Goal: Obtain resource: Download file/media

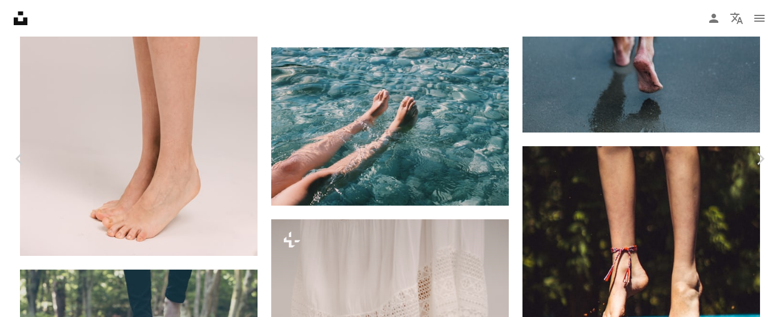
scroll to position [1950, 0]
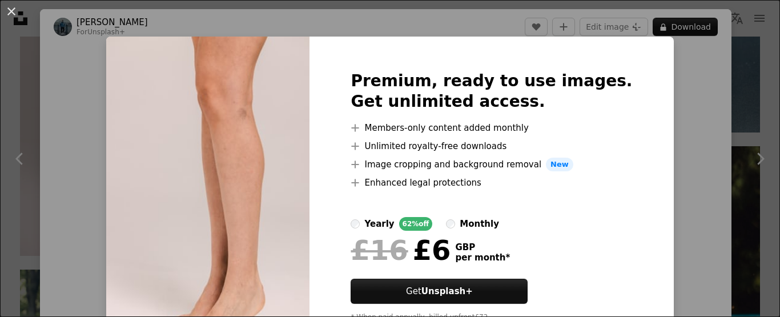
click at [671, 101] on div "An X shape Premium, ready to use images. Get unlimited access. A plus sign Memb…" at bounding box center [390, 158] width 780 height 317
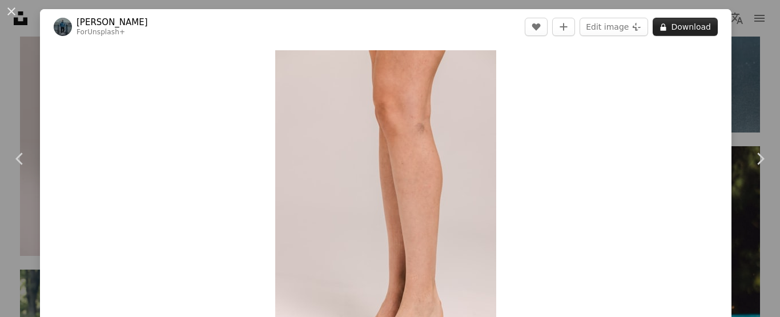
click at [683, 29] on button "A lock Download" at bounding box center [685, 27] width 65 height 18
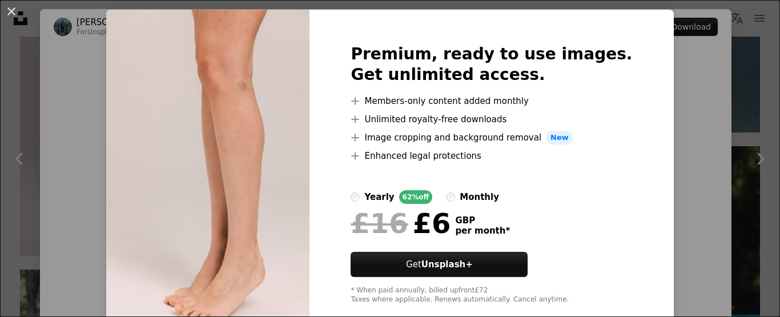
scroll to position [50, 0]
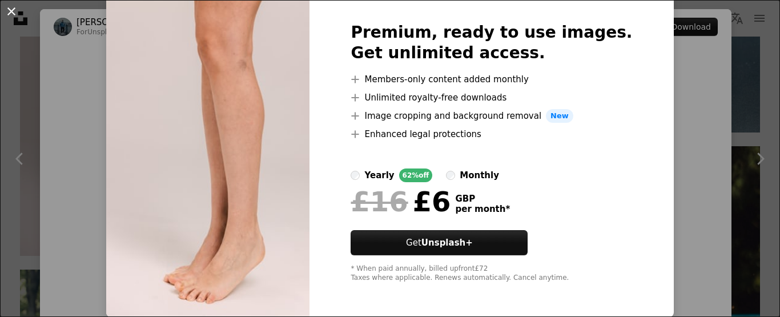
click at [5, 10] on button "An X shape" at bounding box center [12, 12] width 14 height 14
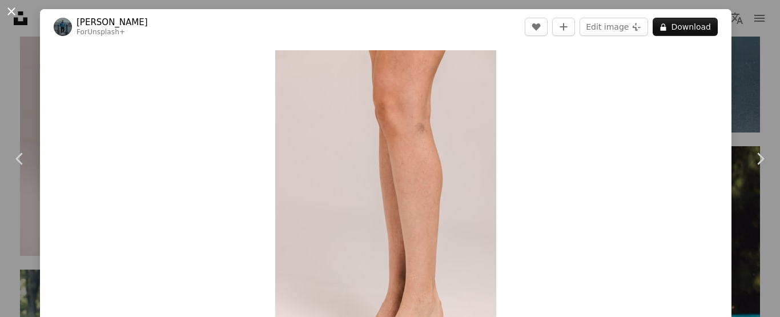
click at [9, 6] on button "An X shape" at bounding box center [12, 12] width 14 height 14
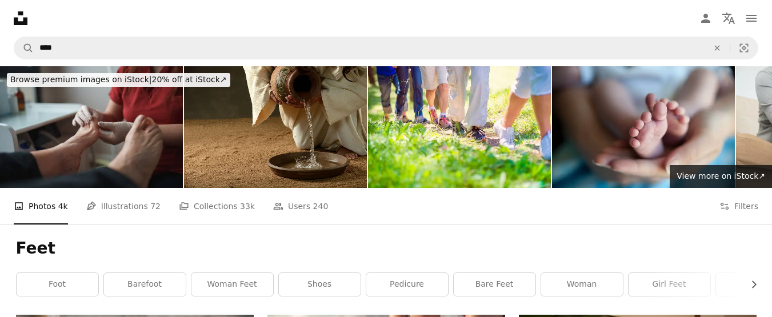
scroll to position [1950, 0]
